Goal: Transaction & Acquisition: Obtain resource

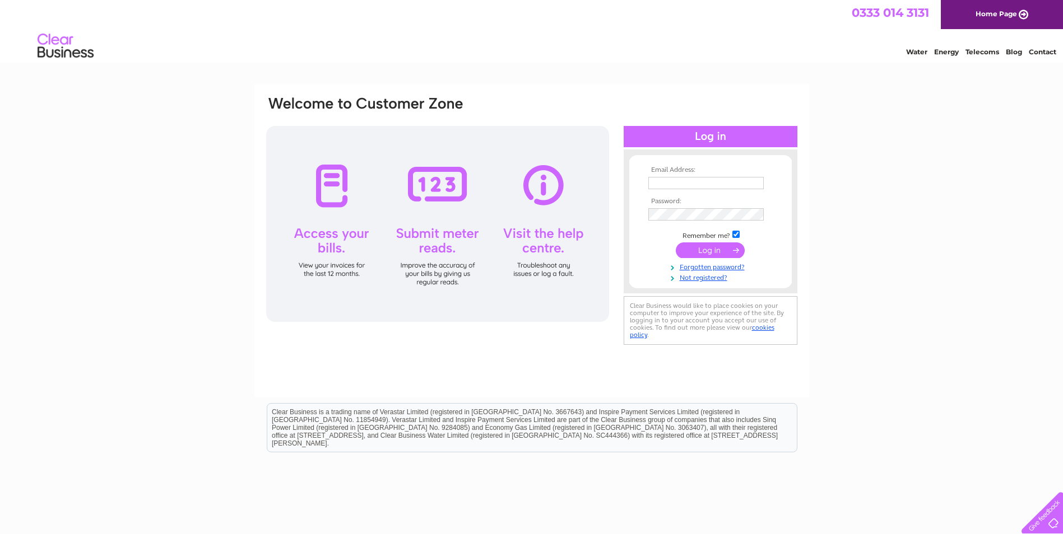
click at [677, 184] on input "text" at bounding box center [705, 183] width 115 height 12
type input "andrew.luke@rosemount.ac.uk"
click at [705, 246] on input "submit" at bounding box center [710, 252] width 69 height 16
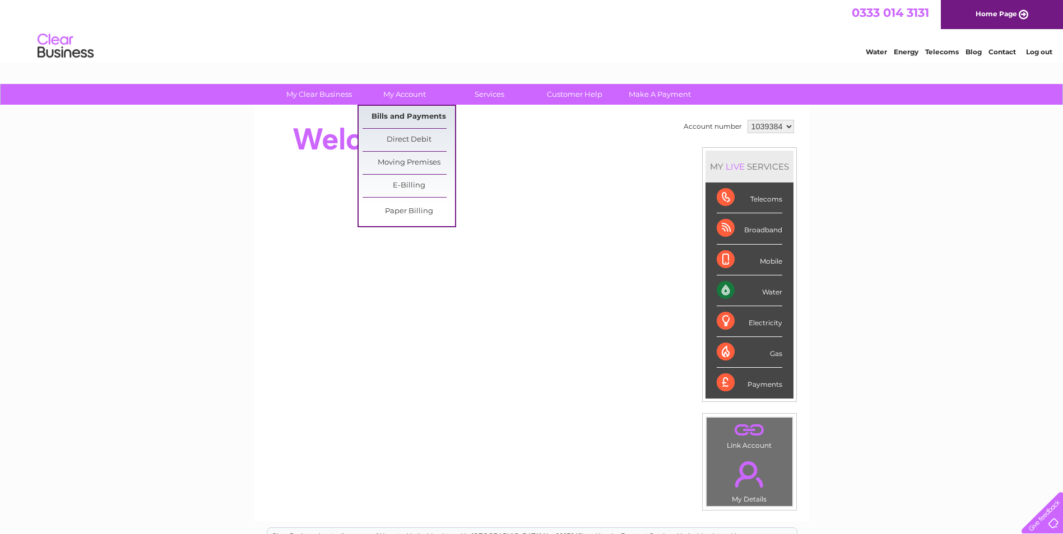
click at [395, 114] on link "Bills and Payments" at bounding box center [408, 117] width 92 height 22
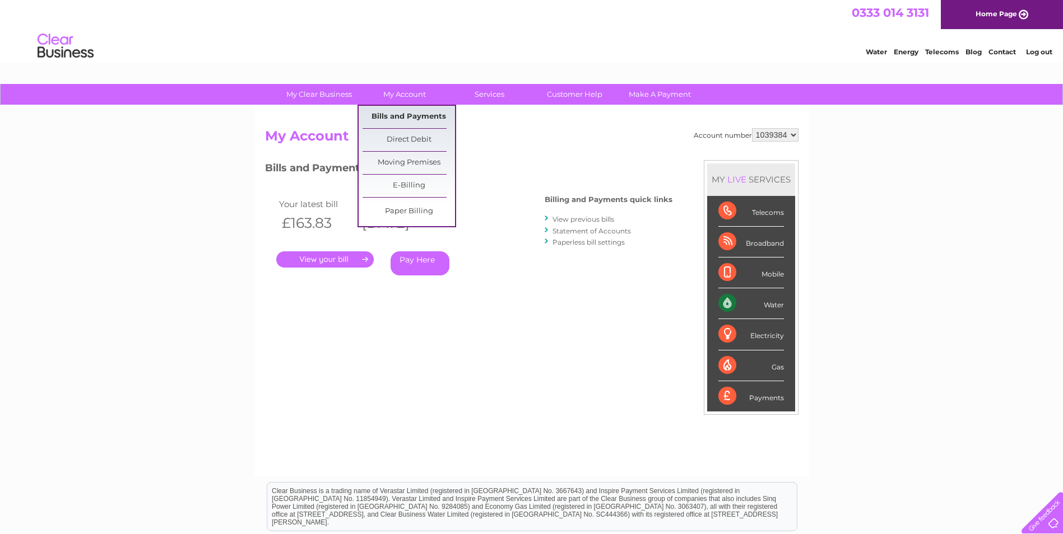
click at [413, 120] on link "Bills and Payments" at bounding box center [408, 117] width 92 height 22
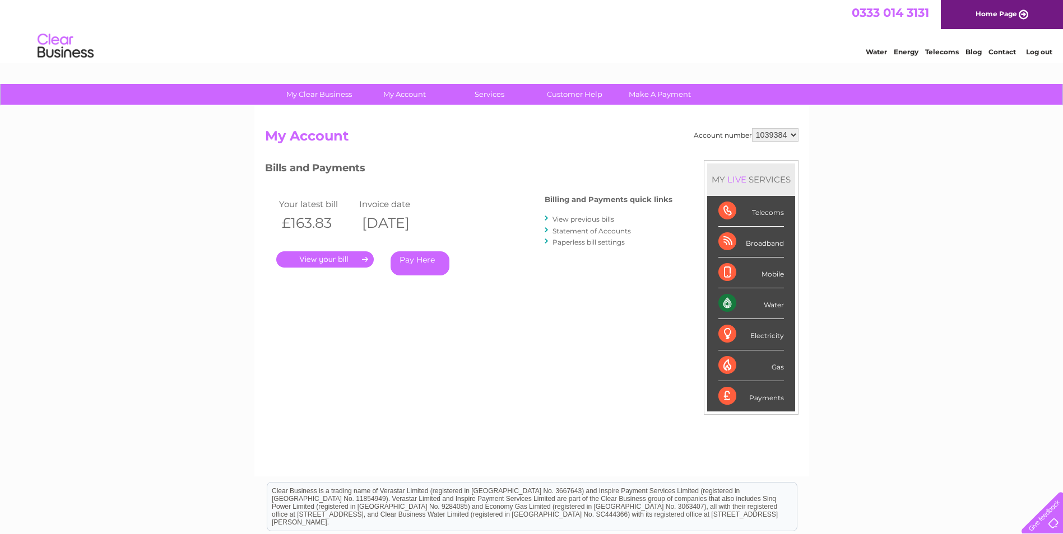
click at [571, 217] on link "View previous bills" at bounding box center [583, 219] width 62 height 8
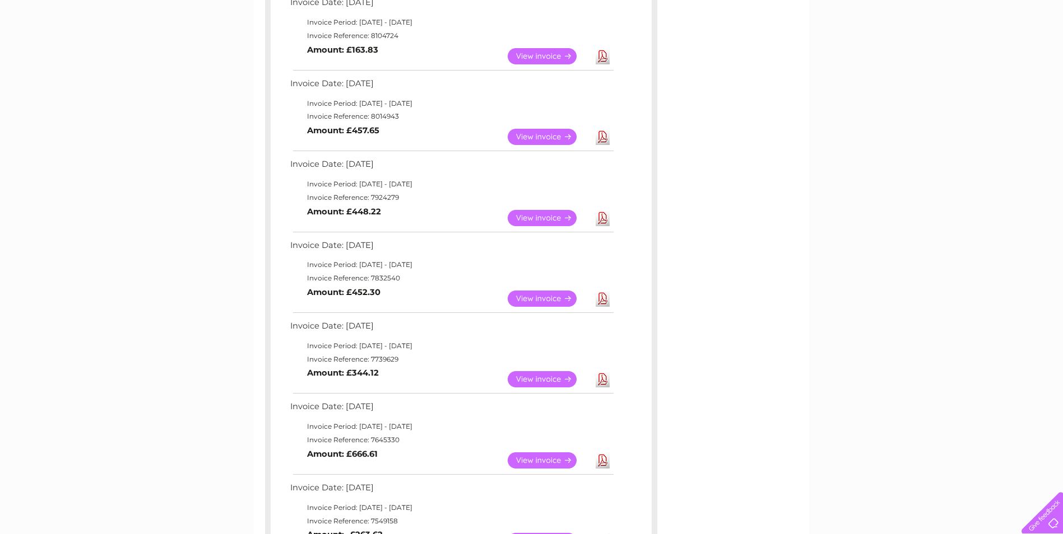
scroll to position [224, 0]
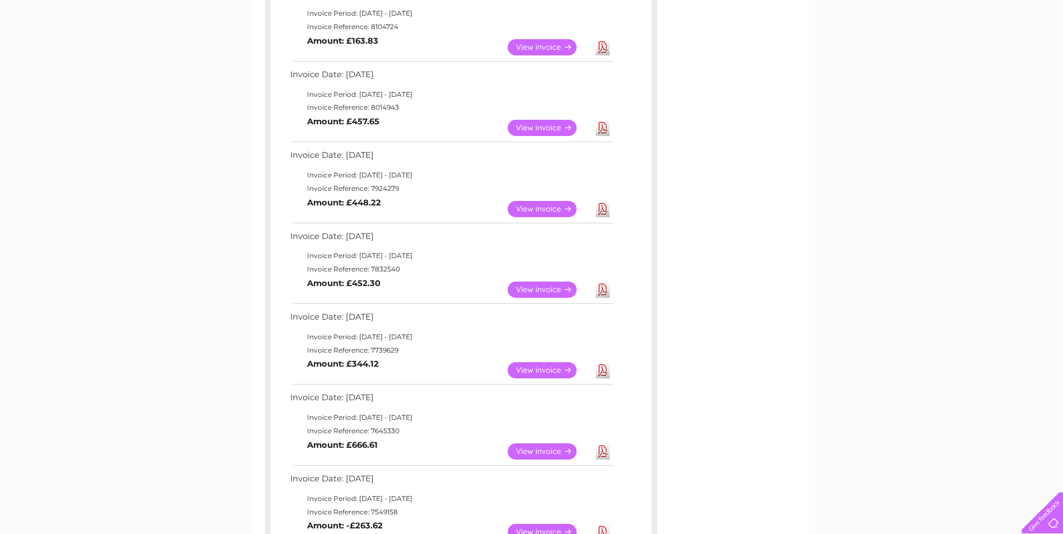
click at [544, 47] on link "View" at bounding box center [548, 47] width 82 height 16
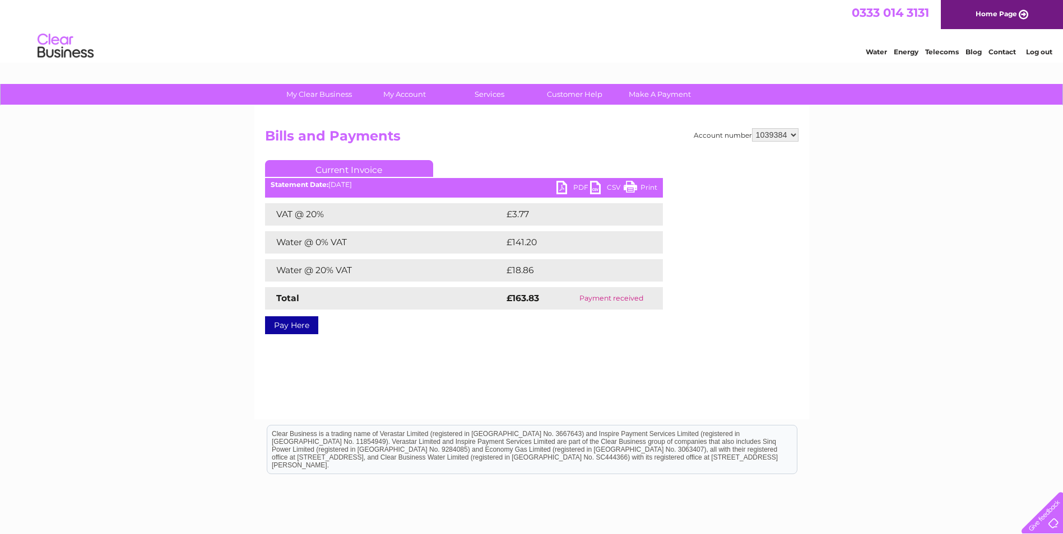
click at [561, 190] on link "PDF" at bounding box center [573, 189] width 34 height 16
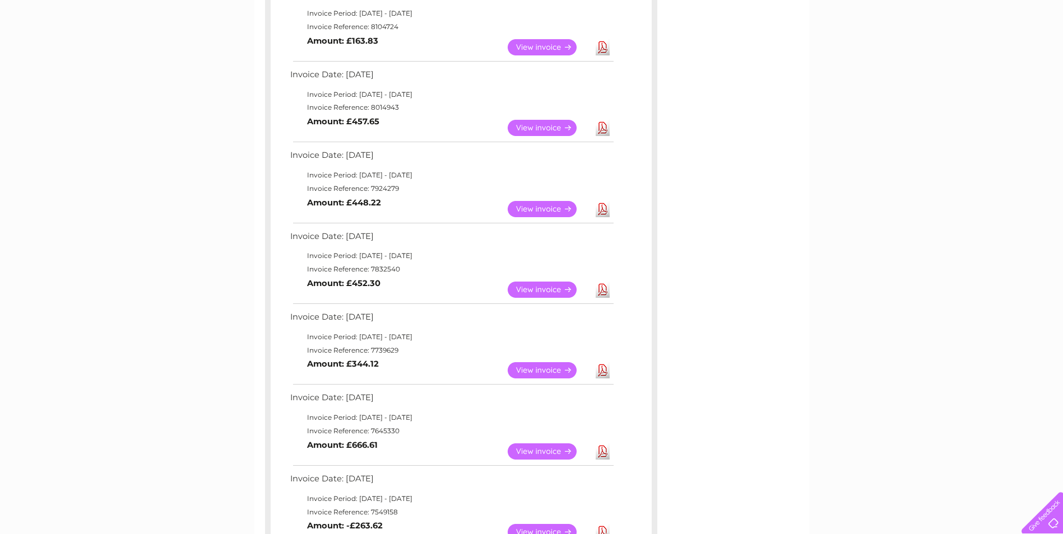
scroll to position [112, 0]
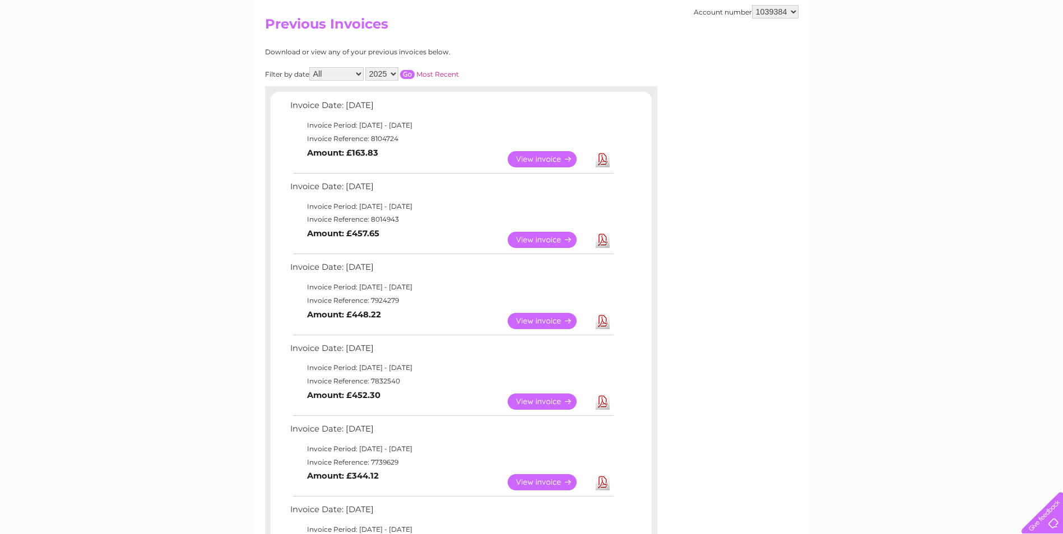
click at [532, 238] on link "View" at bounding box center [548, 240] width 82 height 16
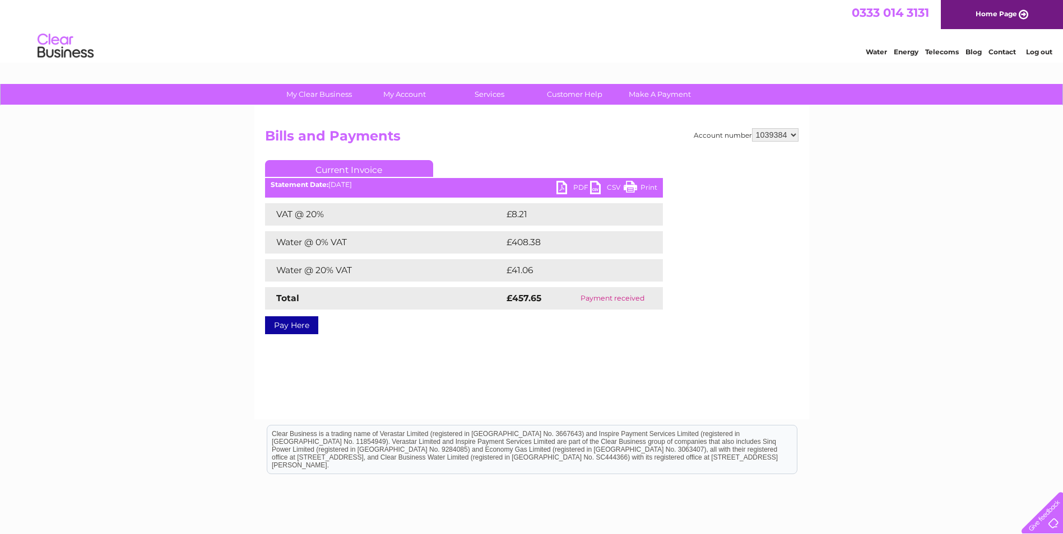
click at [562, 187] on link "PDF" at bounding box center [573, 189] width 34 height 16
